Goal: Task Accomplishment & Management: Manage account settings

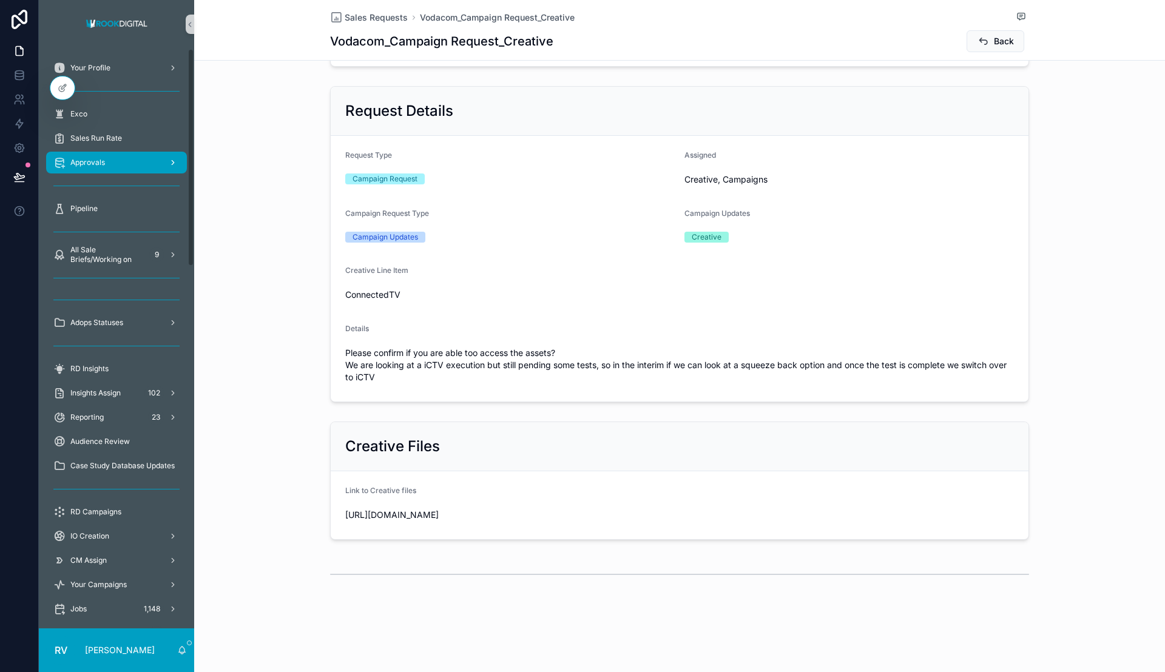
click at [104, 161] on span "Approvals" at bounding box center [87, 163] width 35 height 10
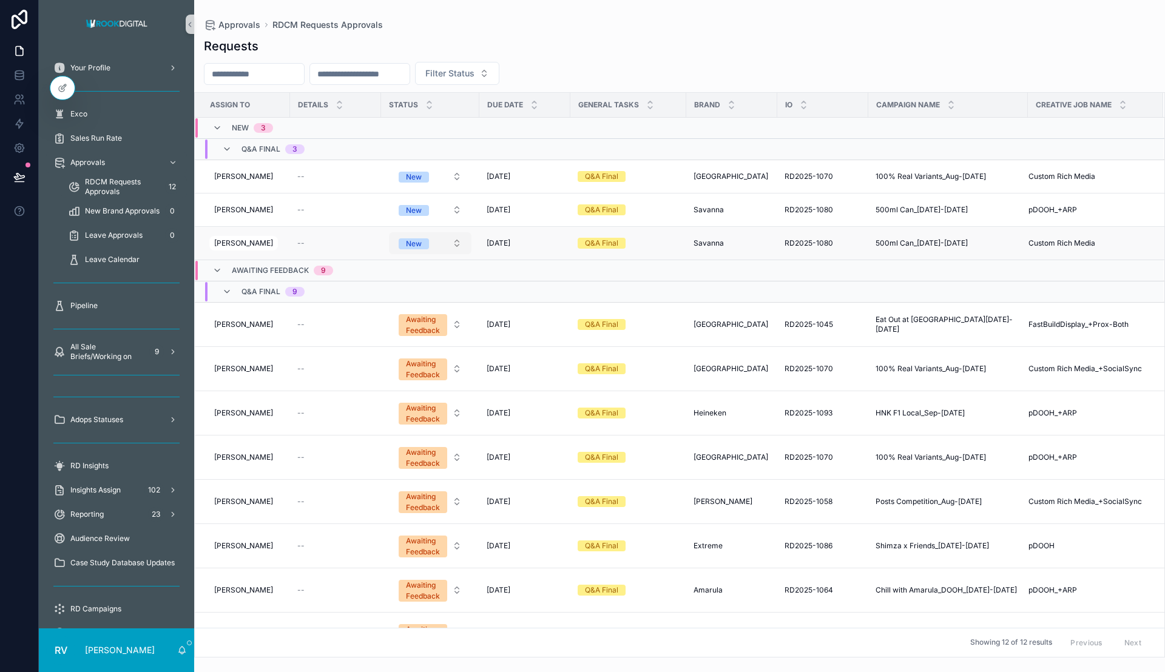
click at [436, 251] on button "New" at bounding box center [430, 243] width 83 height 22
click at [406, 328] on span "In progress" at bounding box center [384, 327] width 53 height 11
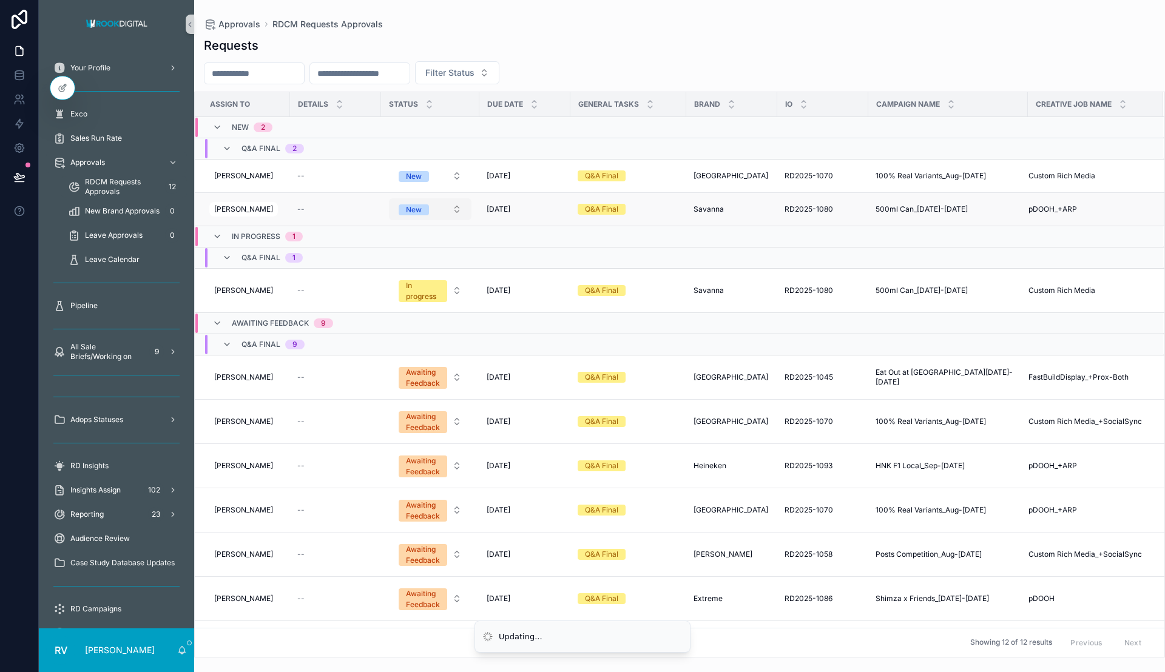
click at [450, 210] on button "New" at bounding box center [430, 209] width 83 height 22
click at [412, 315] on div "Awaiting Feedback" at bounding box center [397, 311] width 65 height 11
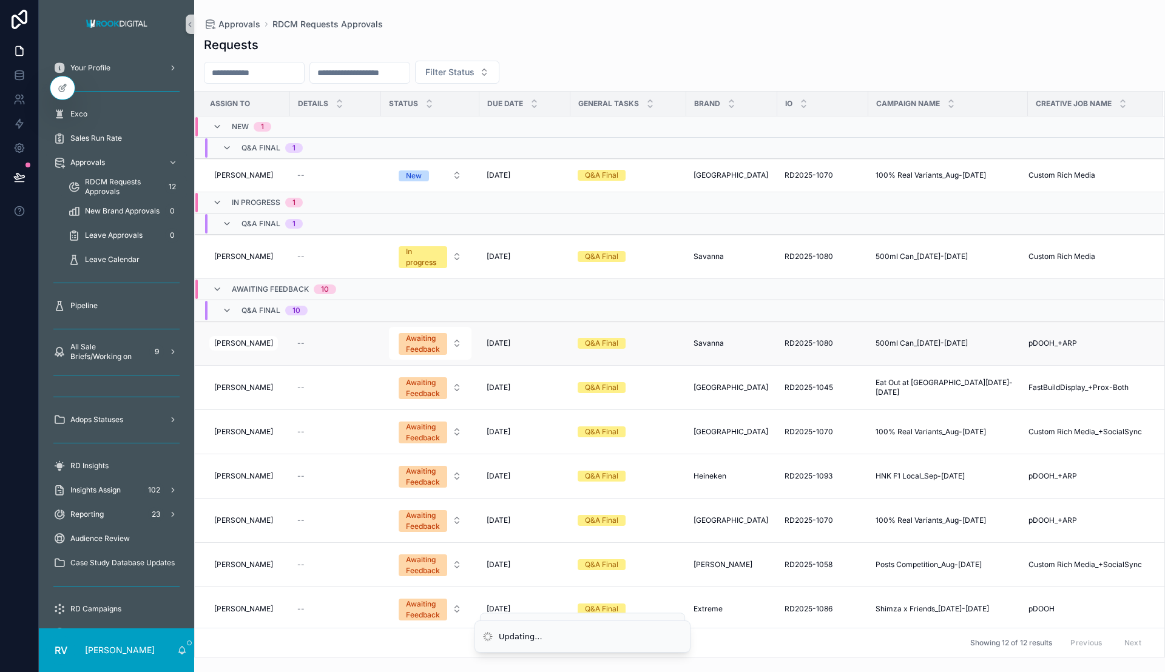
click at [937, 344] on span "500ml Can_[DATE]-[DATE]" at bounding box center [921, 343] width 92 height 10
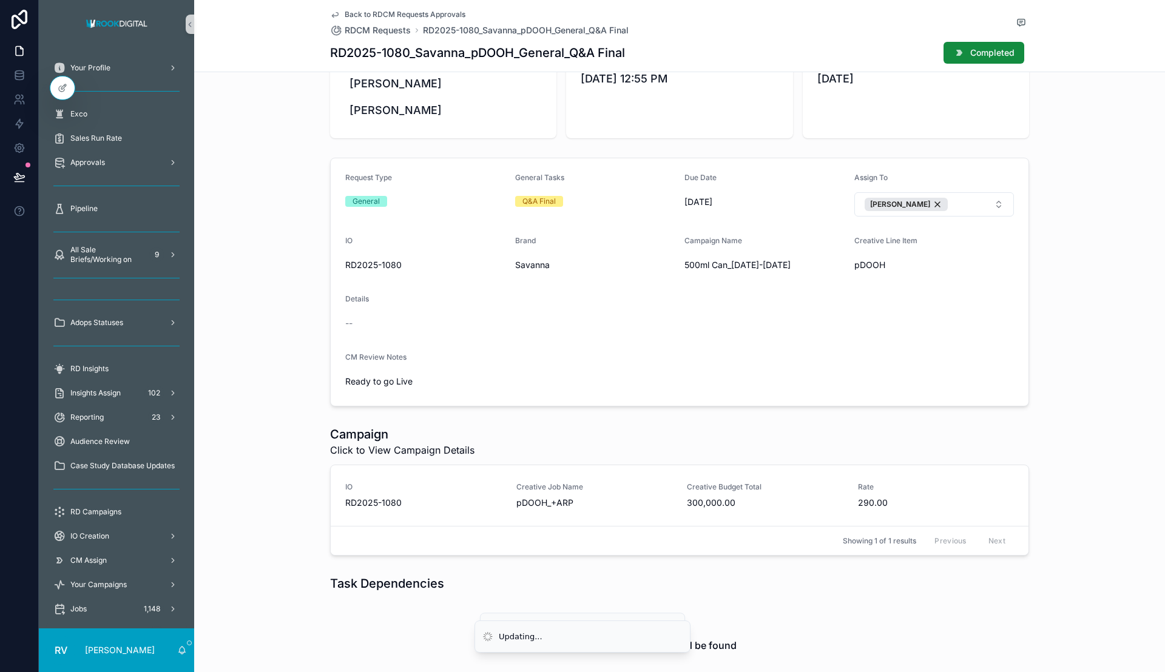
scroll to position [106, 0]
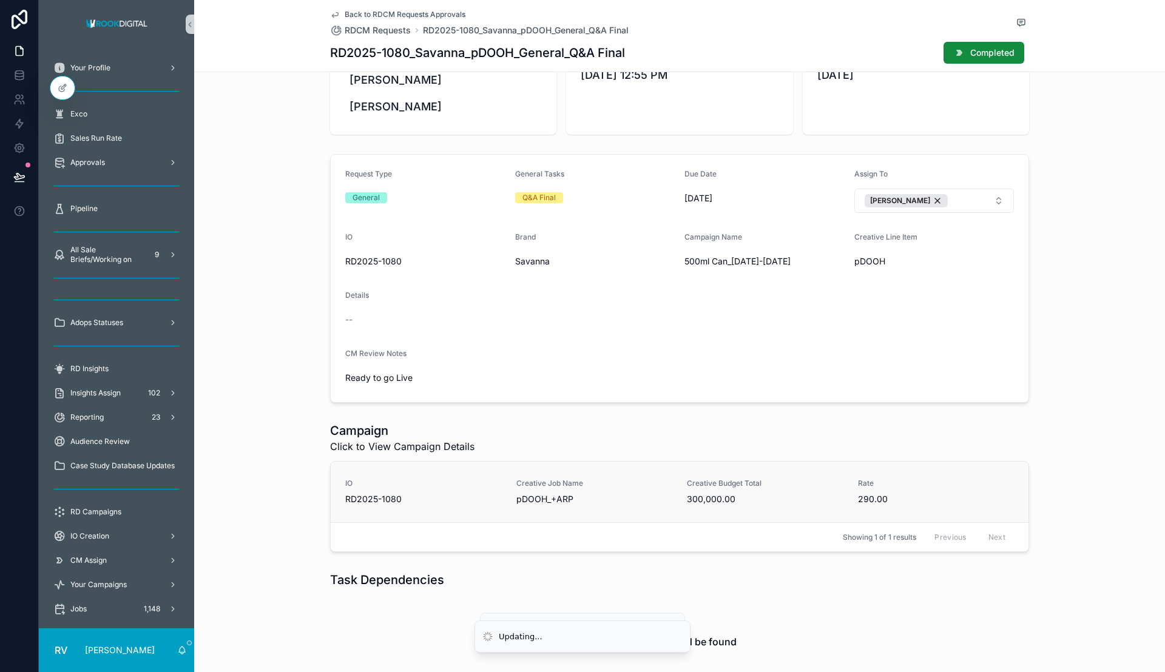
click at [640, 493] on span "pDOOH_+ARP" at bounding box center [594, 499] width 157 height 12
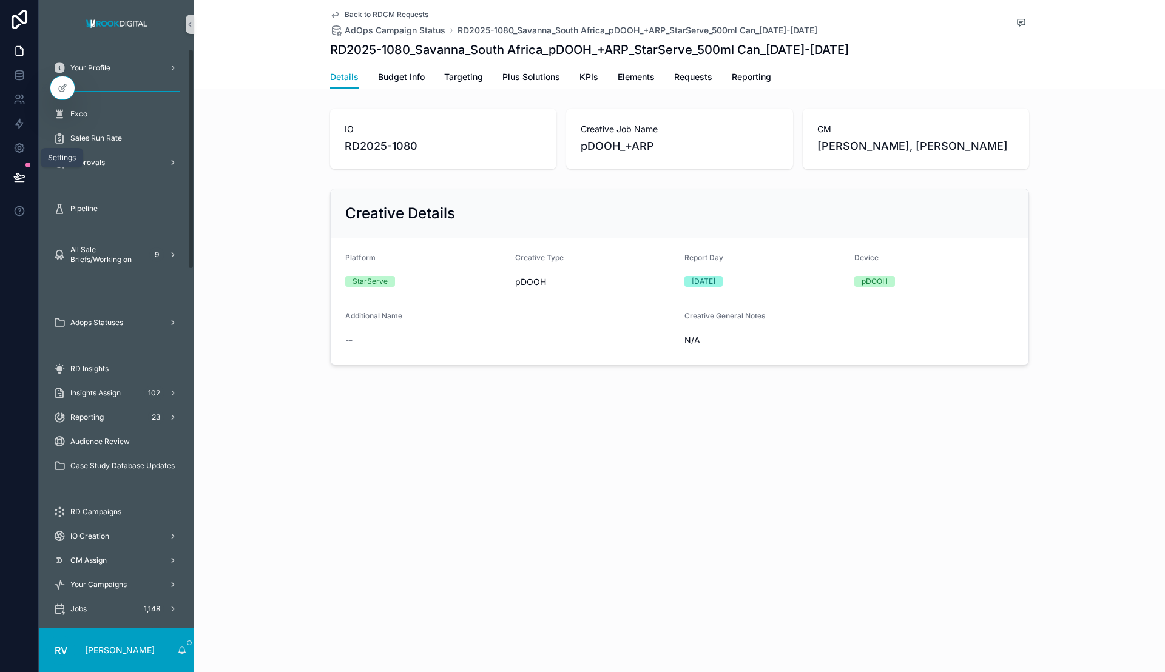
click at [23, 172] on icon at bounding box center [19, 177] width 12 height 12
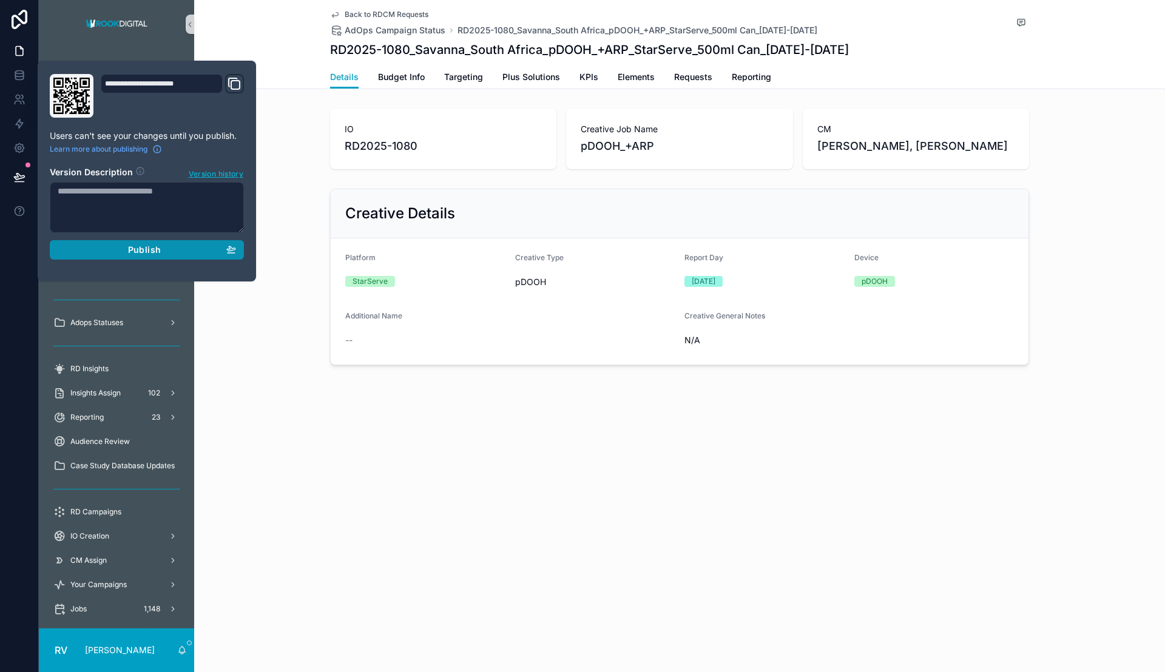
click at [153, 249] on span "Publish" at bounding box center [144, 249] width 33 height 11
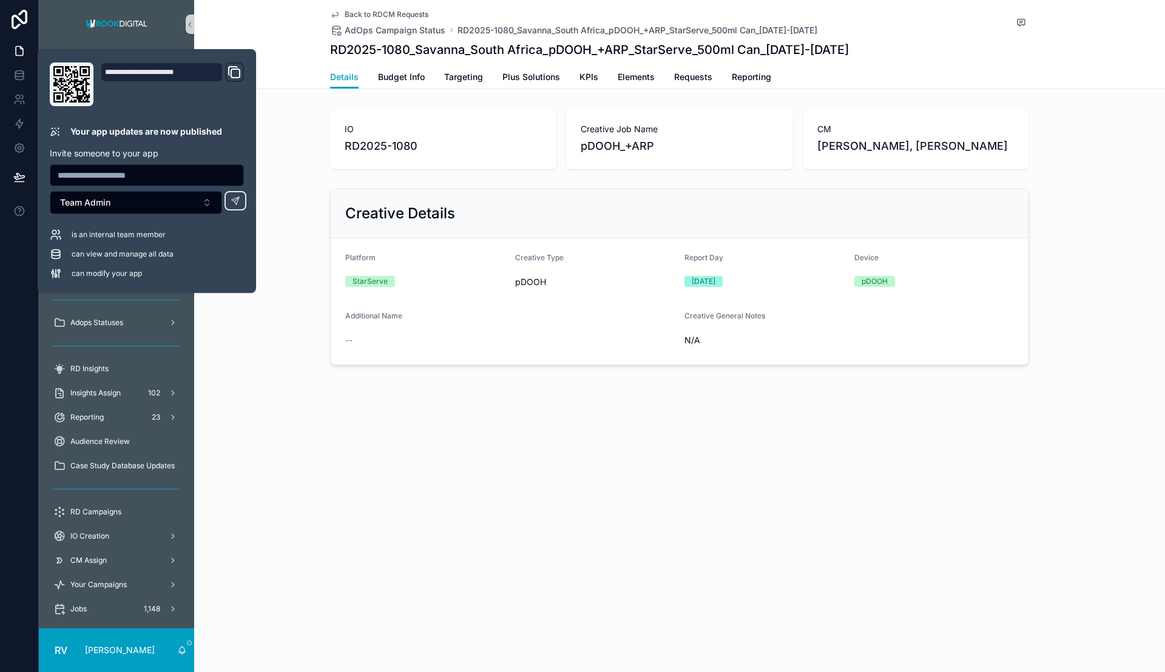
click at [318, 423] on div "Back to RDCM Requests AdOps Campaign Status RD2025-1080_Savanna_South Africa_pD…" at bounding box center [679, 224] width 971 height 448
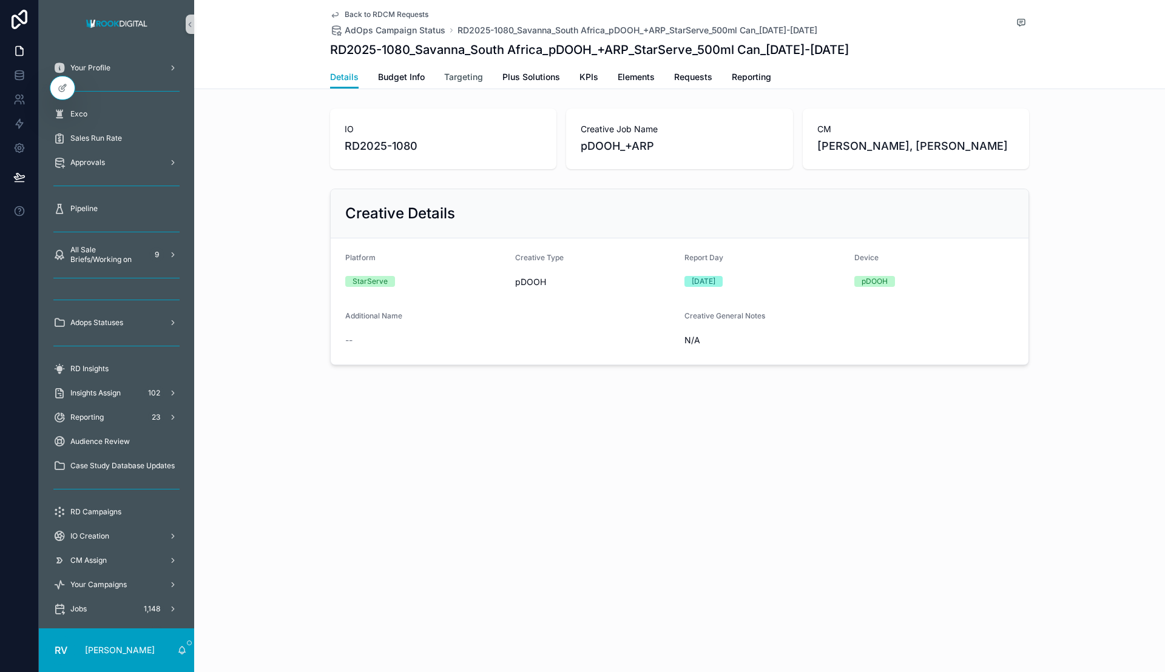
click at [459, 78] on span "Targeting" at bounding box center [463, 77] width 39 height 12
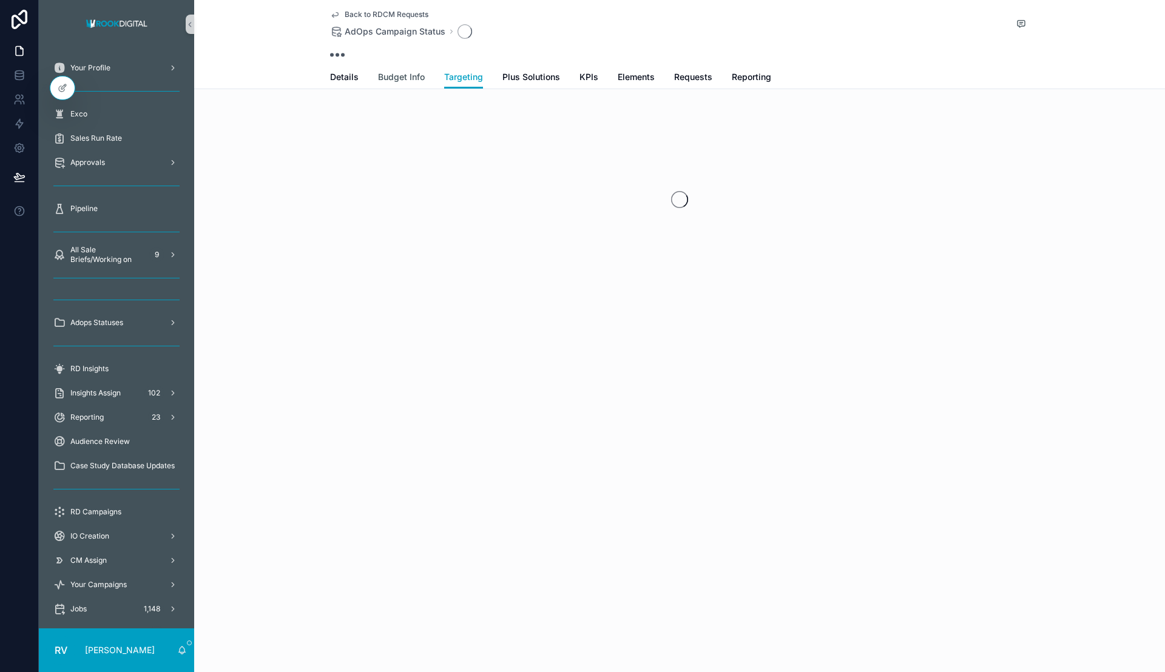
click at [414, 78] on span "Budget Info" at bounding box center [401, 77] width 47 height 12
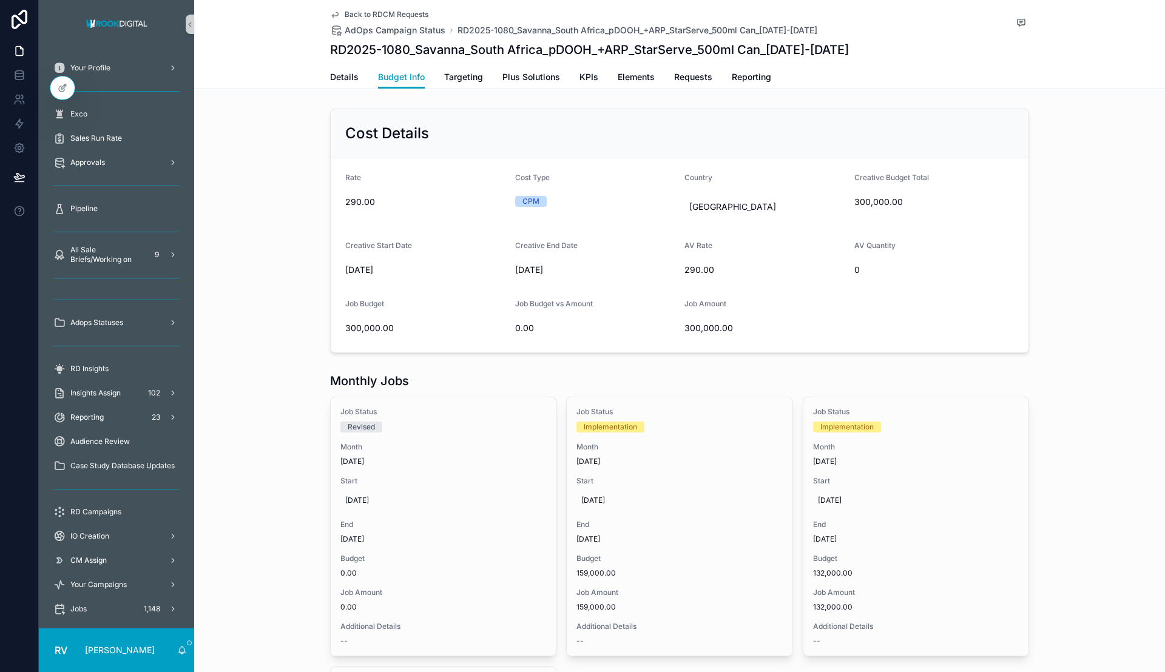
click at [394, 12] on span "Back to RDCM Requests" at bounding box center [387, 15] width 84 height 10
